Goal: Task Accomplishment & Management: Manage account settings

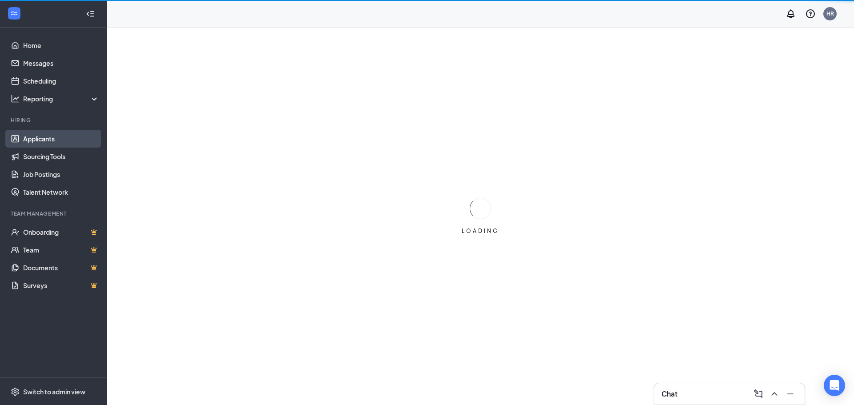
click at [42, 133] on link "Applicants" at bounding box center [61, 139] width 76 height 18
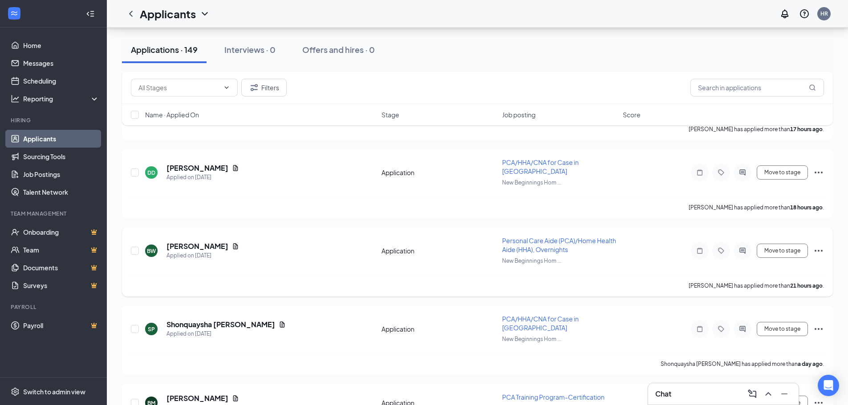
scroll to position [178, 0]
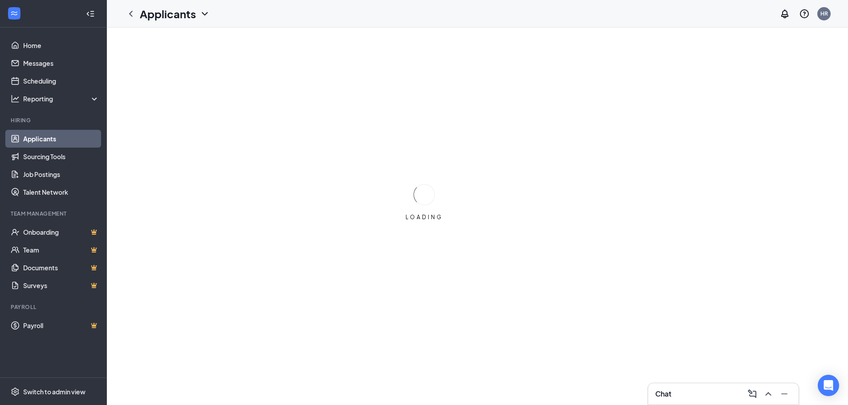
click at [46, 140] on link "Applicants" at bounding box center [61, 139] width 76 height 18
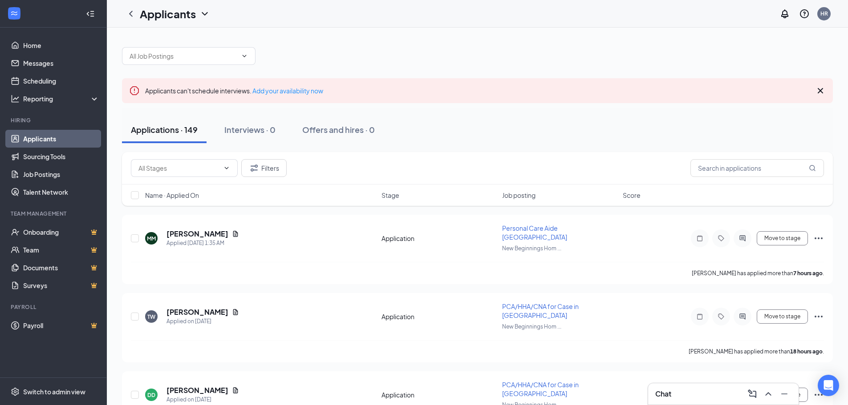
click at [789, 45] on div at bounding box center [477, 51] width 711 height 27
click at [821, 93] on icon "Cross" at bounding box center [820, 90] width 11 height 11
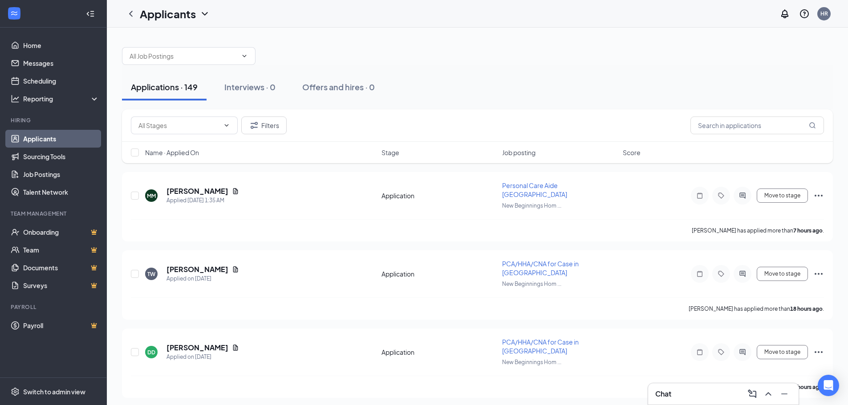
click at [790, 63] on div at bounding box center [477, 51] width 711 height 27
click at [801, 100] on div "Applications · 149 Interviews · 0 Offers and hires · 0" at bounding box center [477, 87] width 711 height 27
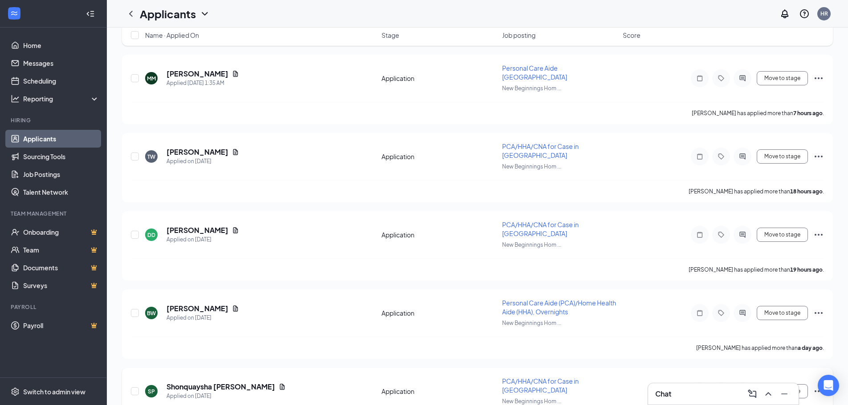
scroll to position [222, 0]
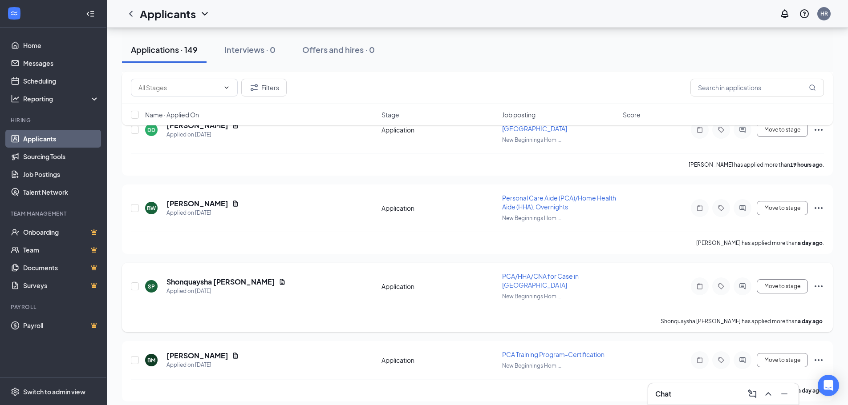
click at [311, 278] on div "SP Shonquaysha Pate Applied on Aug 26" at bounding box center [260, 286] width 231 height 19
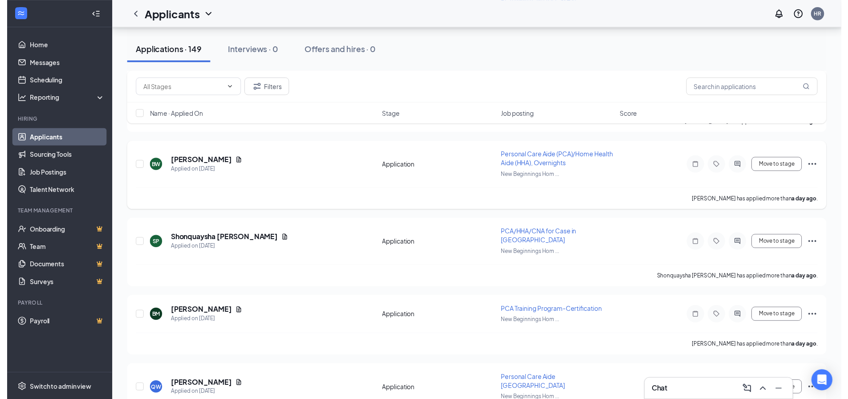
scroll to position [311, 0]
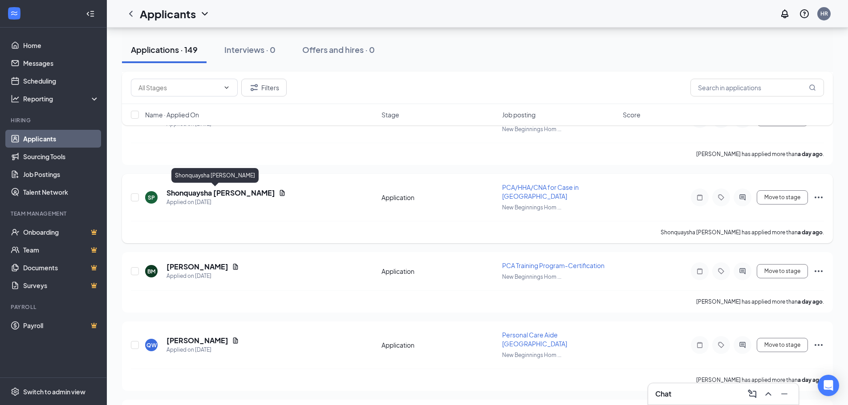
click at [201, 190] on h5 "Shonquaysha [PERSON_NAME]" at bounding box center [220, 193] width 109 height 10
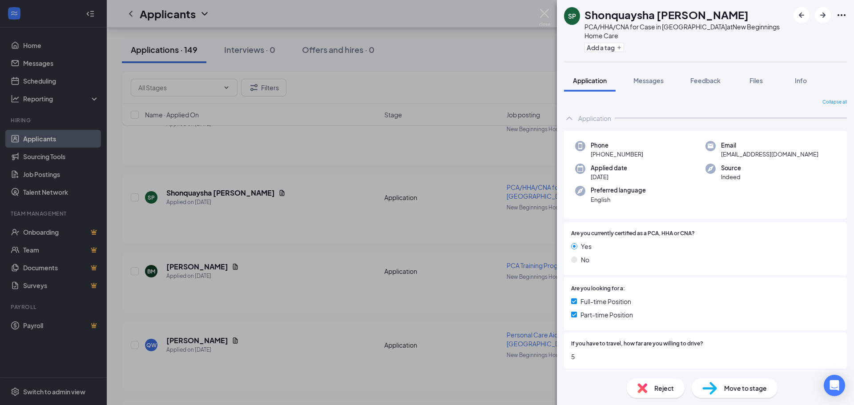
click at [400, 181] on div "SP Shonquaysha Pate PCA/HHA/CNA for Case in Cayuga County at New Beginnings Hom…" at bounding box center [427, 202] width 854 height 405
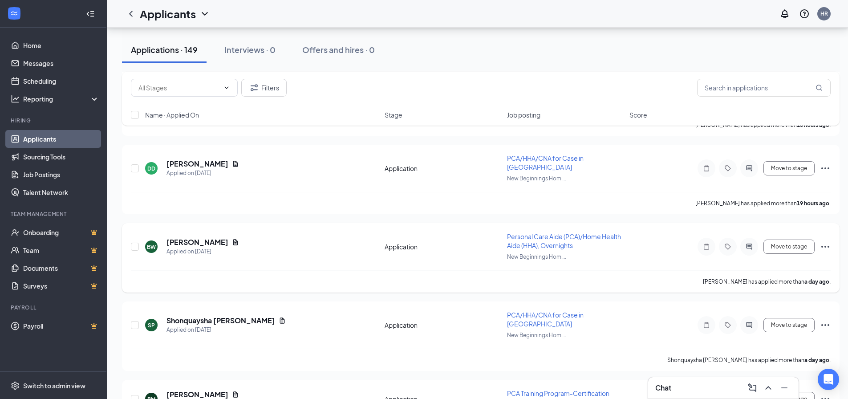
scroll to position [178, 0]
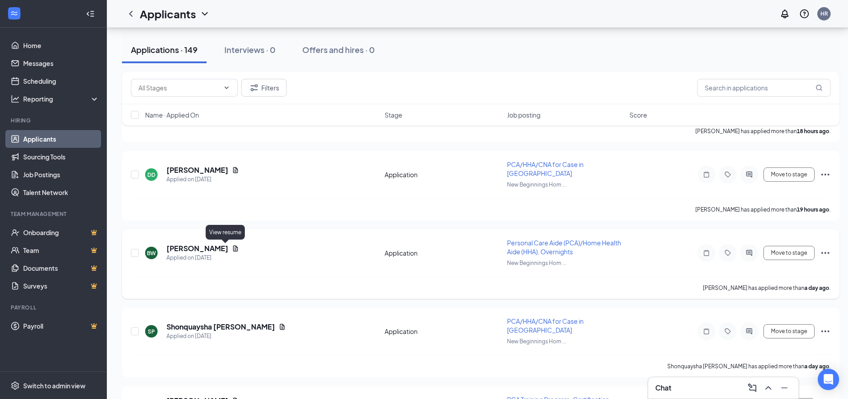
click at [233, 248] on icon "Document" at bounding box center [235, 248] width 5 height 6
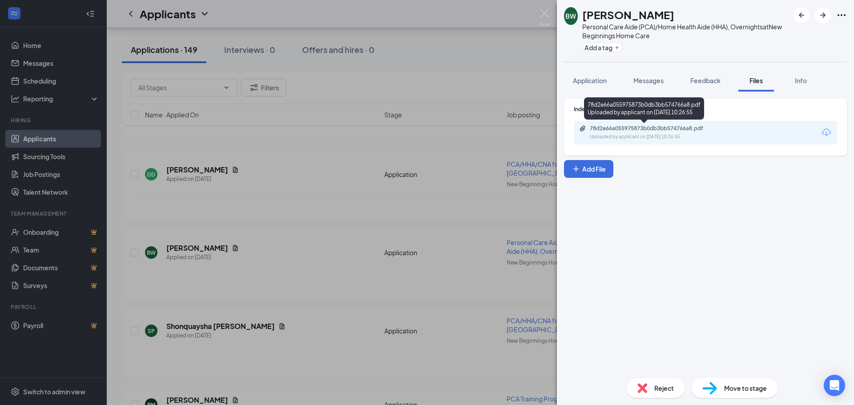
click at [609, 136] on div "Uploaded by applicant on [DATE] 10:26:55" at bounding box center [656, 136] width 133 height 7
click at [277, 265] on div "BW [PERSON_NAME] Personal Care Aide (PCA)/Home Health Aide (HHA), Overnights at…" at bounding box center [427, 202] width 854 height 405
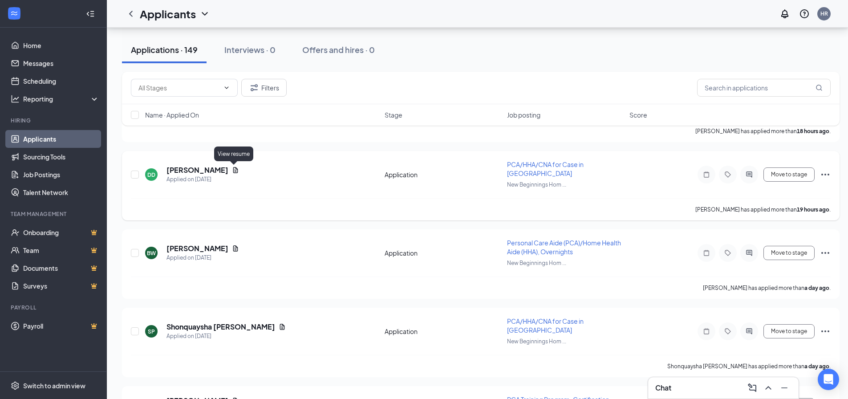
click at [235, 172] on icon "Document" at bounding box center [235, 169] width 7 height 7
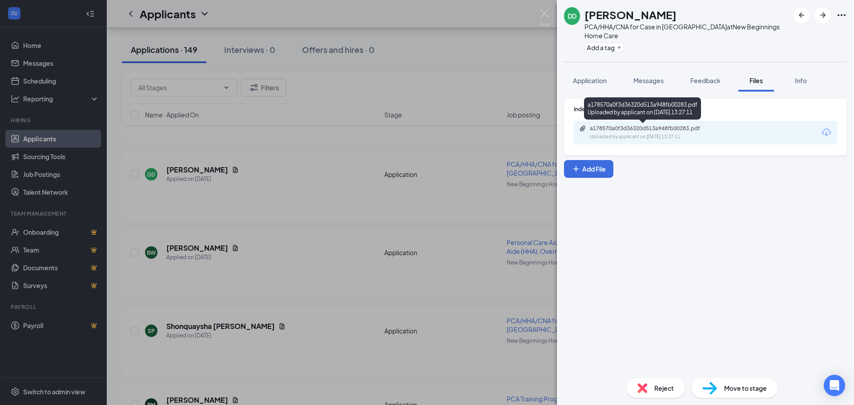
click at [620, 135] on div "Uploaded by applicant on Aug 26, 2025 at 13:27:11" at bounding box center [656, 136] width 133 height 7
click at [355, 129] on div "DD Danosha Dowdell PCA/HHA/CNA for Case in Cayuga County at New Beginnings Home…" at bounding box center [427, 202] width 854 height 405
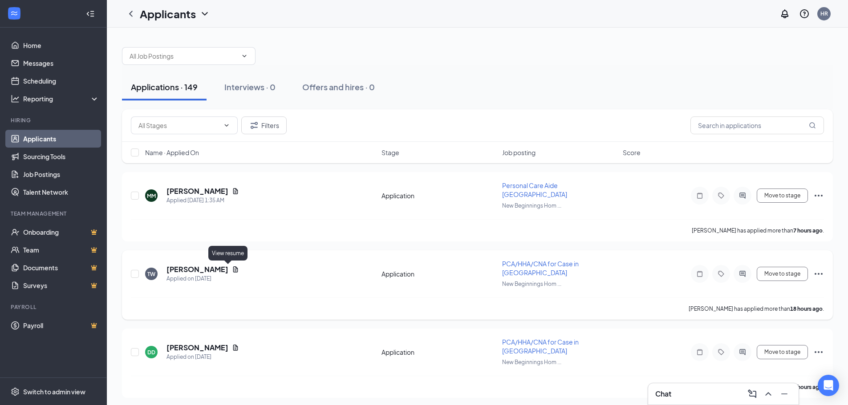
click at [232, 272] on icon "Document" at bounding box center [235, 269] width 7 height 7
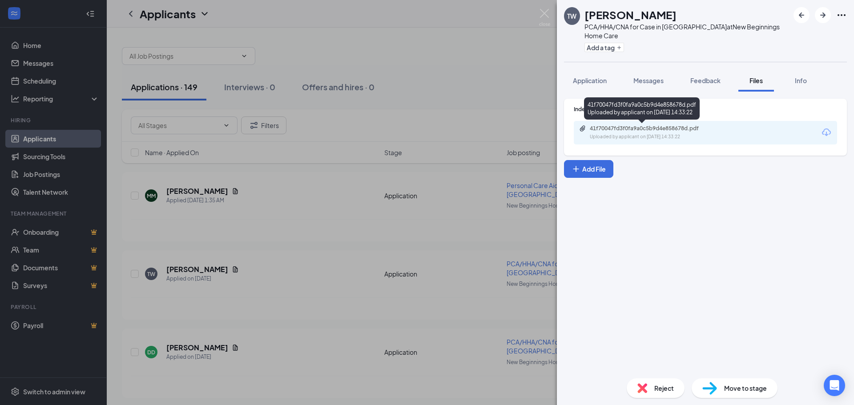
click at [614, 145] on div "Indeed Resume 41f70047fd3f0fa9a0c5b9d4e858678d.pdf Uploaded by applicant on Aug…" at bounding box center [705, 127] width 283 height 57
click at [614, 133] on div "Uploaded by applicant on [DATE] 14:33:22" at bounding box center [656, 136] width 133 height 7
click at [374, 101] on div "TW [PERSON_NAME] PCA/HHA/CNA for Case in [GEOGRAPHIC_DATA] at New Beginnings Ho…" at bounding box center [427, 202] width 854 height 405
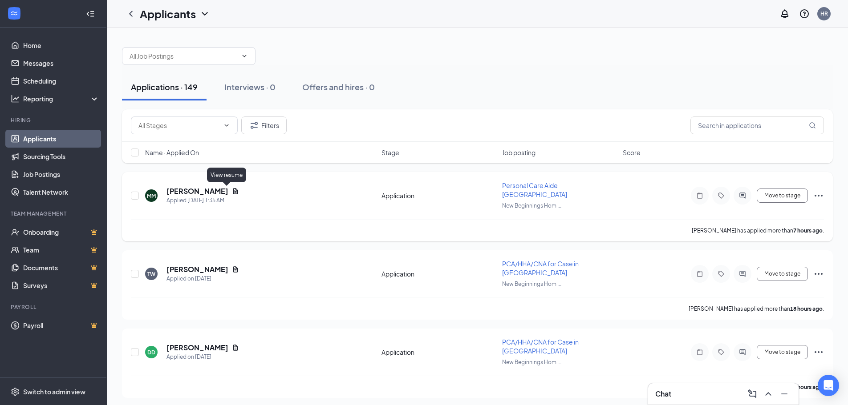
click at [232, 194] on icon "Document" at bounding box center [235, 191] width 7 height 7
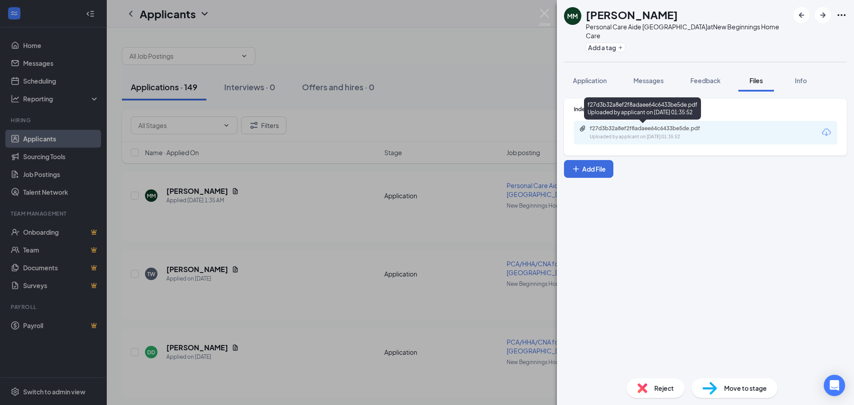
click at [628, 125] on div "f27d3b32a8ef2f8adaee64c6433be5de.pdf" at bounding box center [652, 128] width 125 height 7
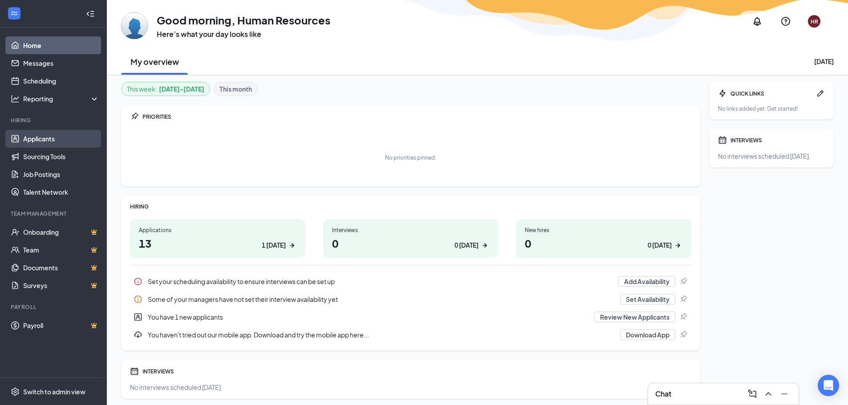
click at [33, 135] on link "Applicants" at bounding box center [61, 139] width 76 height 18
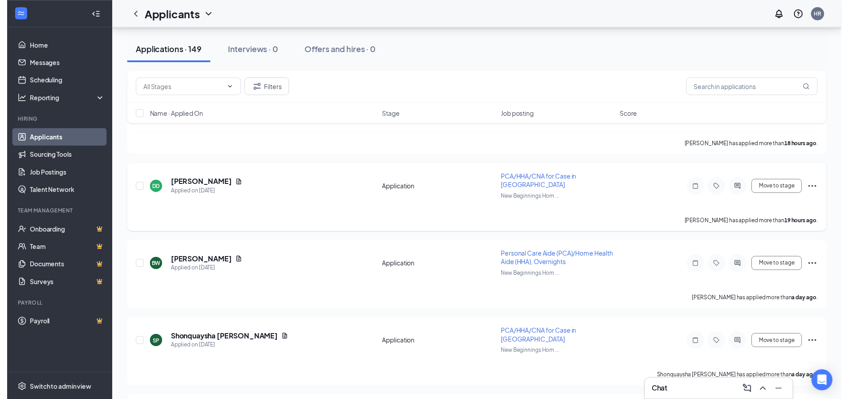
scroll to position [222, 0]
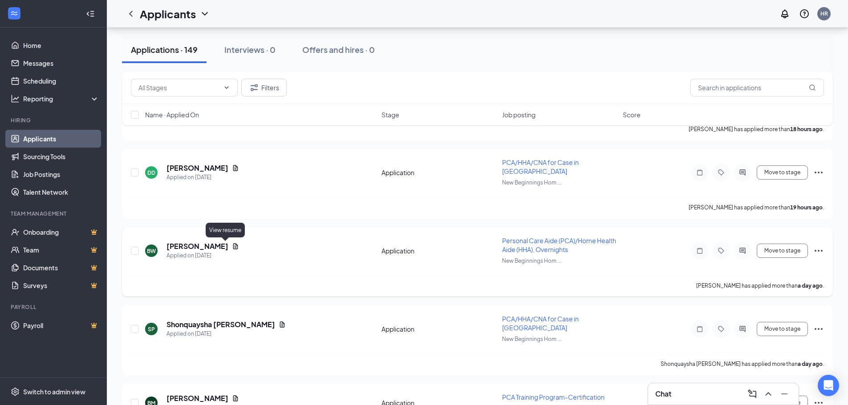
click at [232, 246] on icon "Document" at bounding box center [235, 246] width 7 height 7
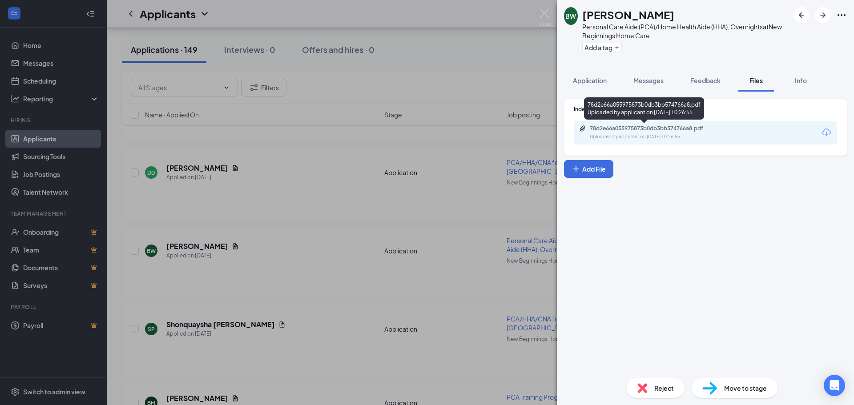
click at [616, 136] on div "Uploaded by applicant on [DATE] 10:26:55" at bounding box center [656, 136] width 133 height 7
click at [453, 150] on div "BW [PERSON_NAME] Personal Care Aide (PCA)/Home Health Aide (HHA), Overnights at…" at bounding box center [427, 202] width 854 height 405
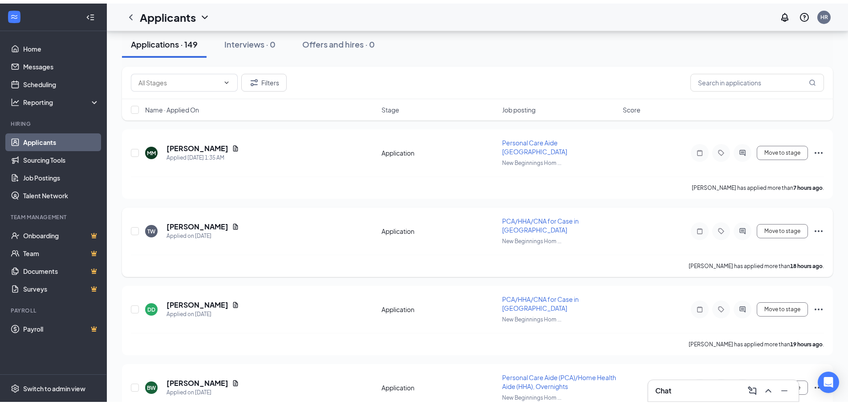
scroll to position [44, 0]
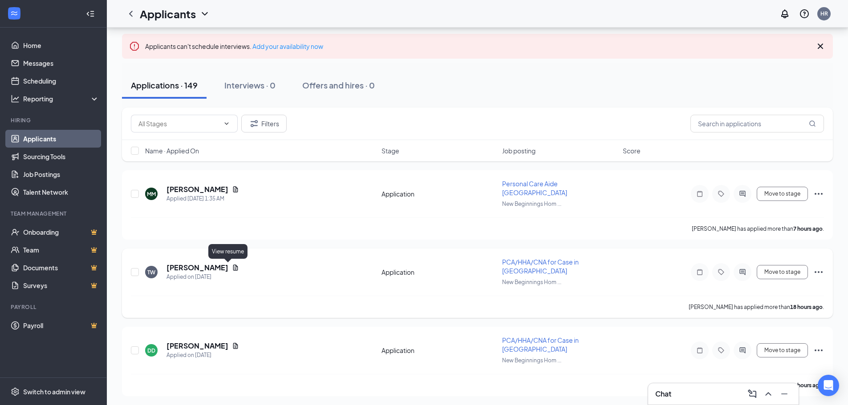
click at [233, 267] on icon "Document" at bounding box center [235, 268] width 5 height 6
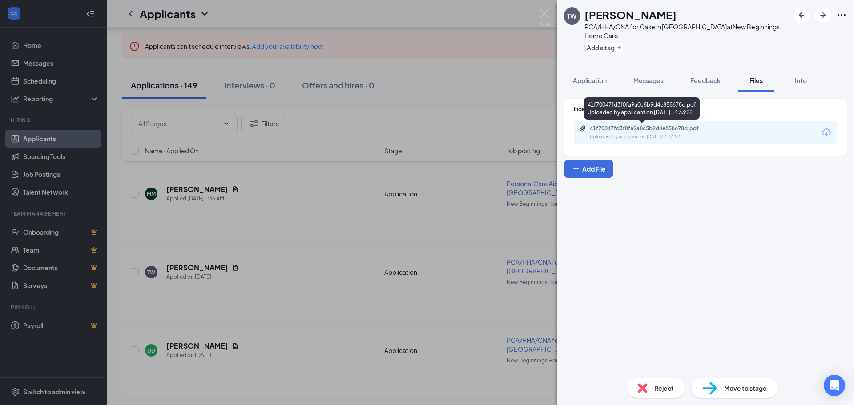
click at [596, 129] on div "41f70047fd3f0fa9a0c5b9d4e858678d.pdf" at bounding box center [652, 128] width 125 height 7
drag, startPoint x: 299, startPoint y: 255, endPoint x: 248, endPoint y: 179, distance: 91.6
click at [299, 254] on div "TW [PERSON_NAME] PCA/HHA/CNA for Case in [GEOGRAPHIC_DATA] at New Beginnings Ho…" at bounding box center [427, 202] width 854 height 405
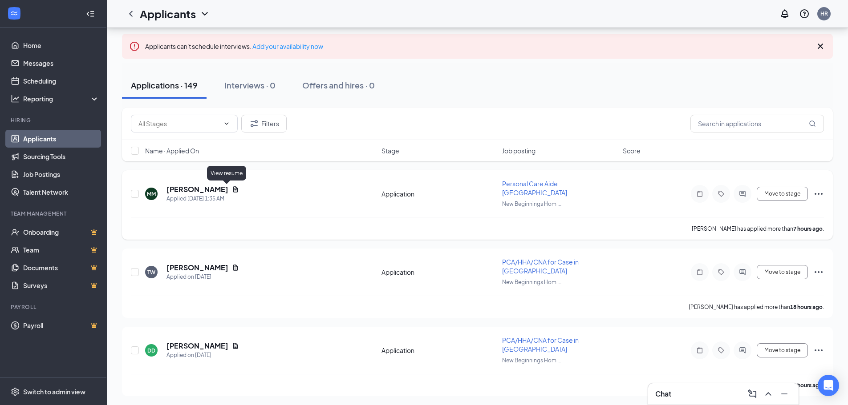
click at [232, 192] on icon "Document" at bounding box center [235, 189] width 7 height 7
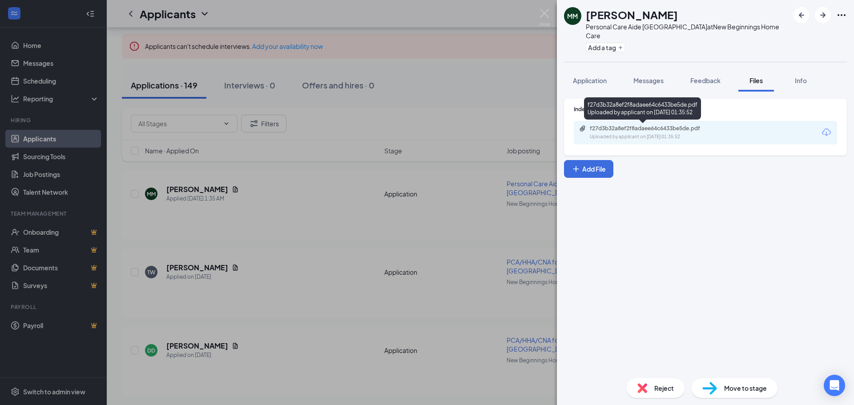
click at [627, 133] on div "f27d3b32a8ef2f8adaee64c6433be5de.pdf Uploaded by applicant on [DATE] 01:35:52" at bounding box center [651, 133] width 144 height 16
click at [432, 72] on div "MM [PERSON_NAME] Personal Care Aide [GEOGRAPHIC_DATA] Area at New Beginnings Ho…" at bounding box center [427, 202] width 854 height 405
